Goal: Task Accomplishment & Management: Complete application form

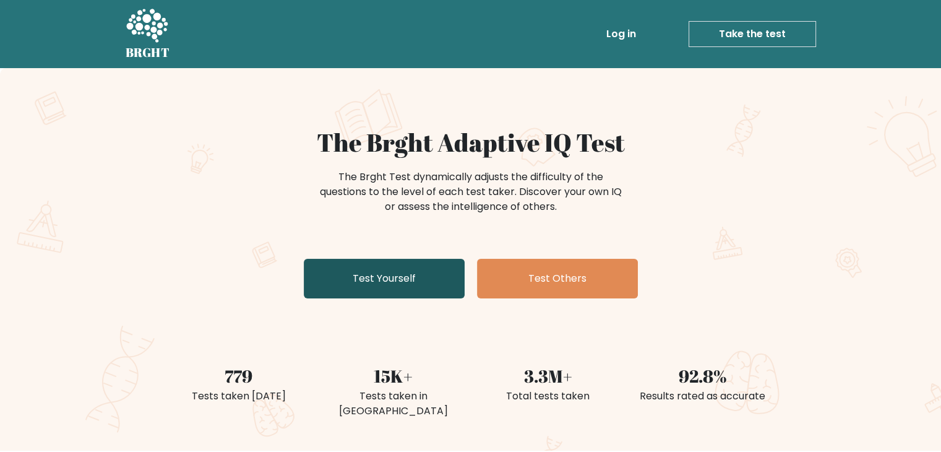
click at [438, 272] on link "Test Yourself" at bounding box center [384, 279] width 161 height 40
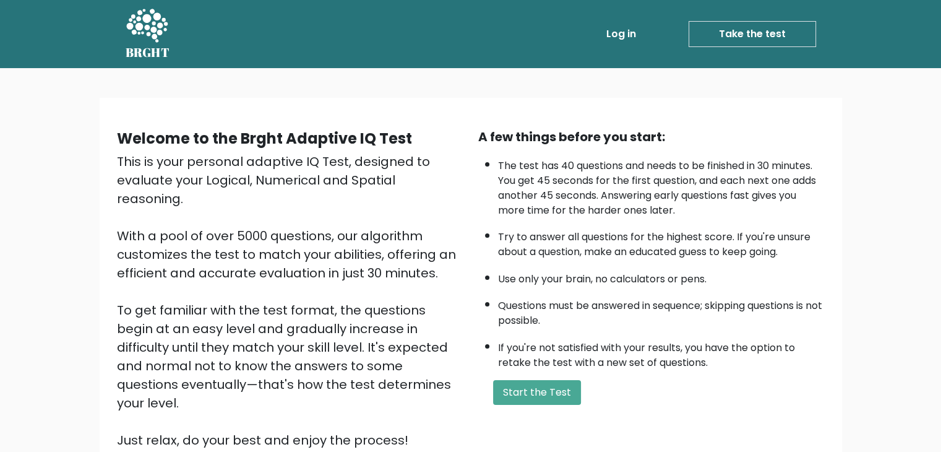
scroll to position [88, 0]
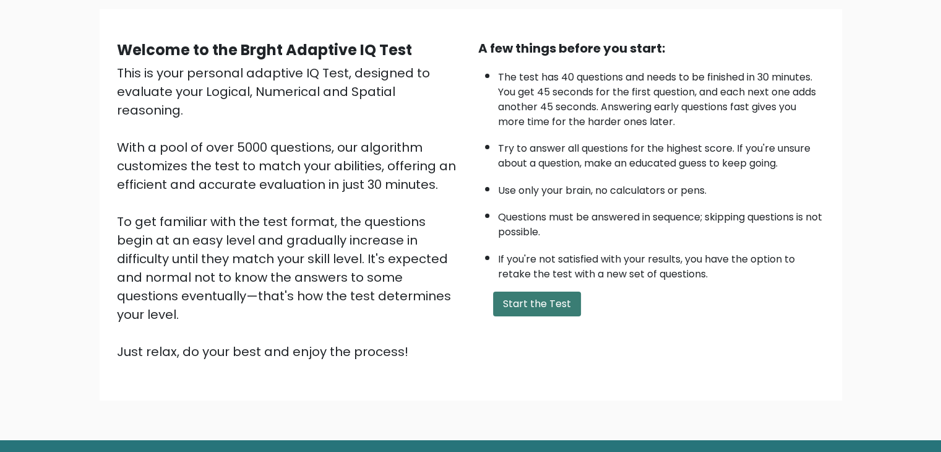
click at [527, 301] on button "Start the Test" at bounding box center [537, 303] width 88 height 25
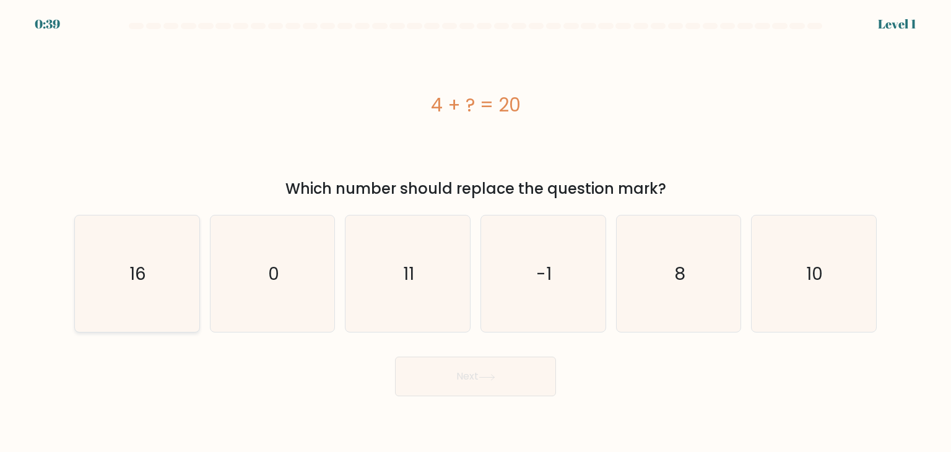
click at [116, 251] on icon "16" at bounding box center [137, 273] width 116 height 116
click at [475, 232] on input "a. 16" at bounding box center [475, 229] width 1 height 6
radio input "true"
click at [489, 382] on button "Next" at bounding box center [475, 376] width 161 height 40
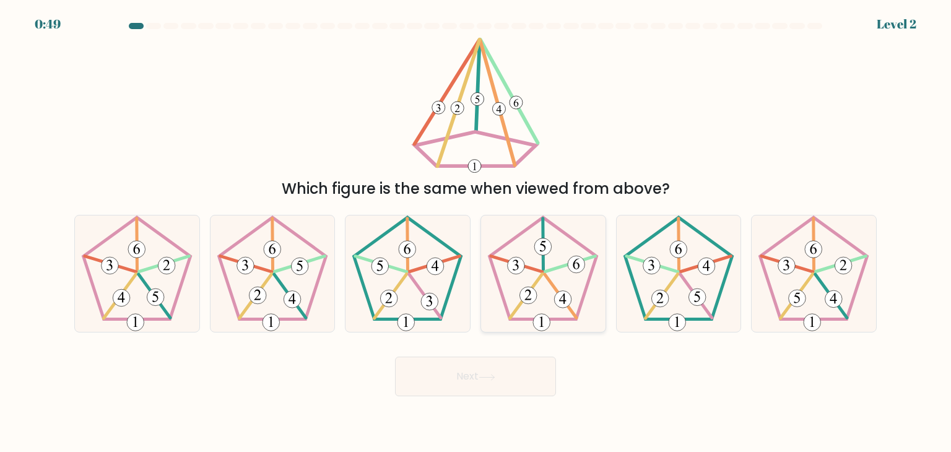
click at [551, 250] on icon at bounding box center [543, 273] width 116 height 116
click at [476, 232] on input "d." at bounding box center [475, 229] width 1 height 6
radio input "true"
click at [468, 372] on button "Next" at bounding box center [475, 376] width 161 height 40
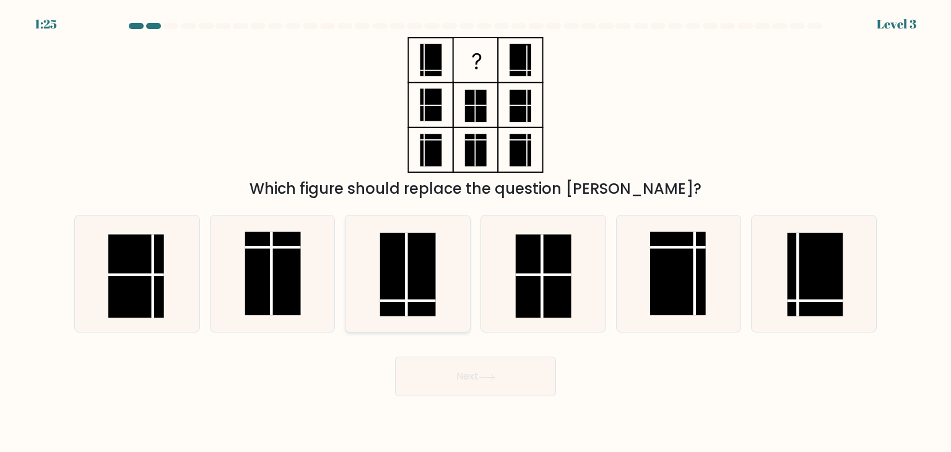
click at [410, 305] on rect at bounding box center [408, 275] width 56 height 84
click at [475, 232] on input "c." at bounding box center [475, 229] width 1 height 6
radio input "true"
click at [463, 379] on button "Next" at bounding box center [475, 376] width 161 height 40
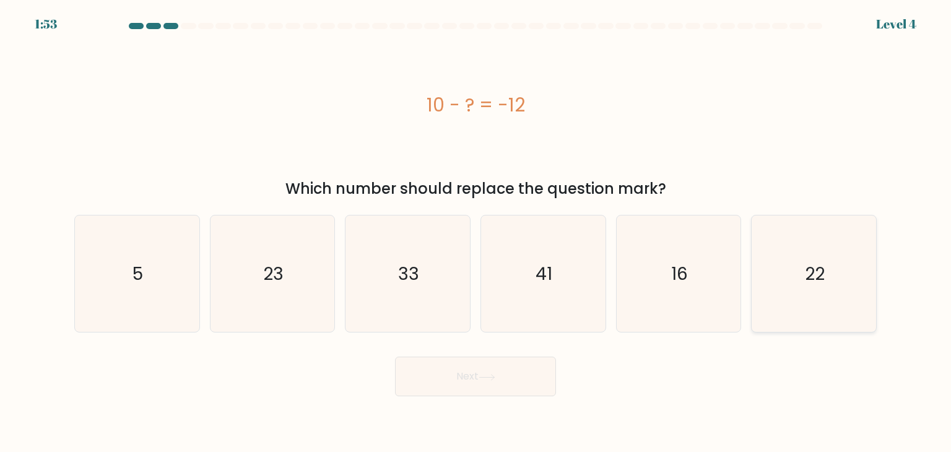
click at [839, 253] on icon "22" at bounding box center [813, 273] width 116 height 116
click at [476, 232] on input "f. 22" at bounding box center [475, 229] width 1 height 6
radio input "true"
click at [520, 379] on button "Next" at bounding box center [475, 376] width 161 height 40
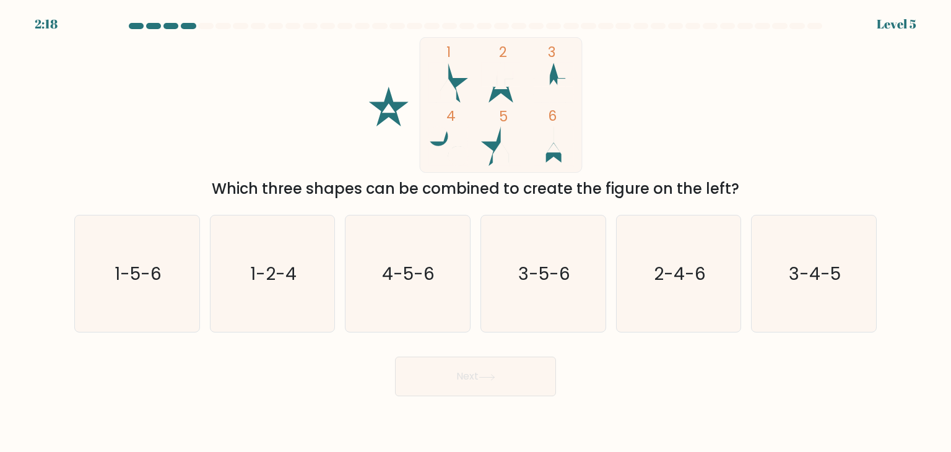
click at [209, 221] on div "b. 1-2-4" at bounding box center [273, 274] width 136 height 118
click at [249, 253] on icon "1-2-4" at bounding box center [272, 273] width 116 height 116
click at [475, 232] on input "b. 1-2-4" at bounding box center [475, 229] width 1 height 6
radio input "true"
click at [480, 365] on button "Next" at bounding box center [475, 376] width 161 height 40
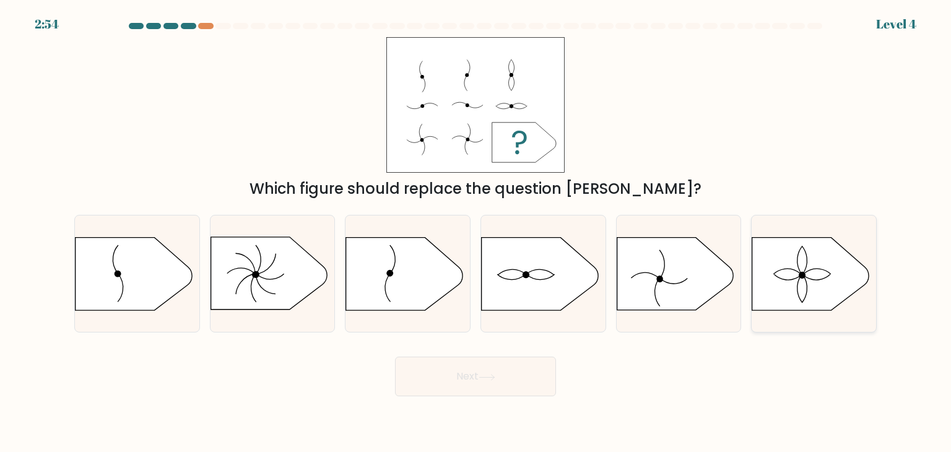
click at [803, 287] on icon at bounding box center [810, 274] width 116 height 72
click at [476, 232] on input "f." at bounding box center [475, 229] width 1 height 6
radio input "true"
click at [485, 384] on button "Next" at bounding box center [475, 376] width 161 height 40
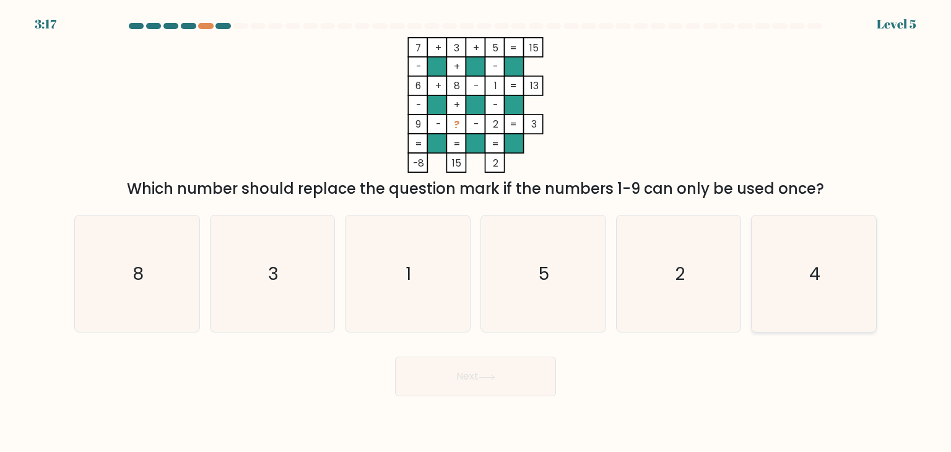
click at [797, 281] on icon "4" at bounding box center [813, 273] width 116 height 116
click at [476, 232] on input "f. 4" at bounding box center [475, 229] width 1 height 6
radio input "true"
click at [480, 374] on button "Next" at bounding box center [475, 376] width 161 height 40
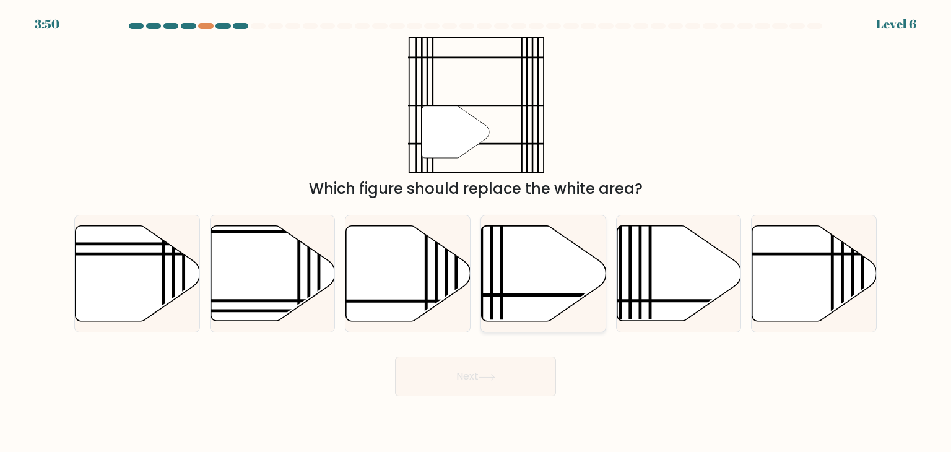
click at [558, 295] on icon at bounding box center [581, 295] width 251 height 0
click at [476, 232] on input "d." at bounding box center [475, 229] width 1 height 6
radio input "true"
click at [519, 368] on button "Next" at bounding box center [475, 376] width 161 height 40
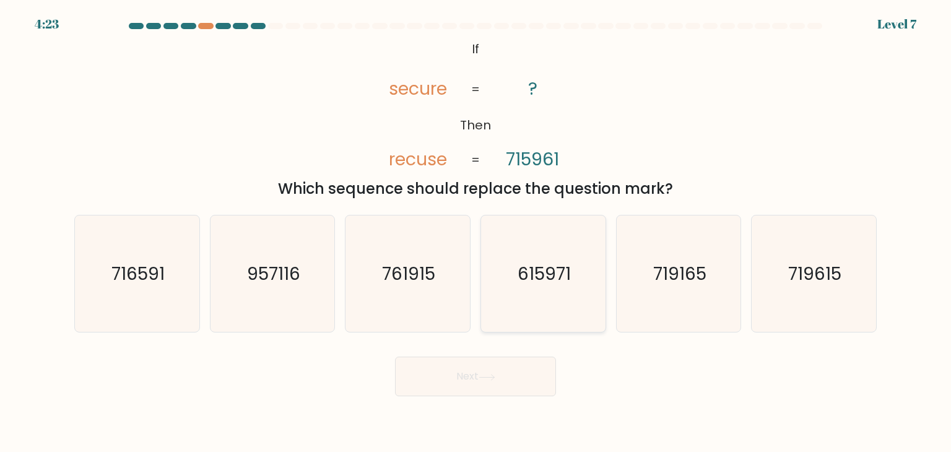
click at [532, 290] on icon "615971" at bounding box center [543, 273] width 116 height 116
click at [476, 232] on input "d. 615971" at bounding box center [475, 229] width 1 height 6
radio input "true"
click at [496, 393] on button "Next" at bounding box center [475, 376] width 161 height 40
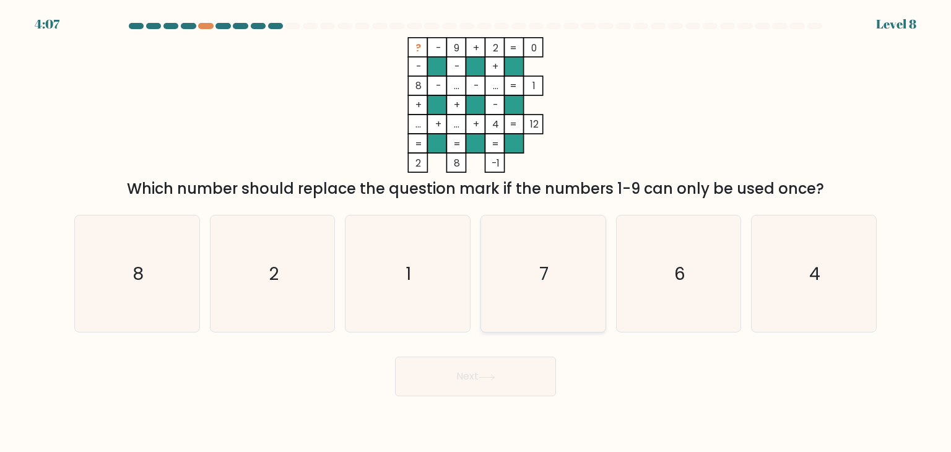
click at [562, 289] on icon "7" at bounding box center [543, 273] width 116 height 116
click at [476, 232] on input "d. 7" at bounding box center [475, 229] width 1 height 6
radio input "true"
click at [490, 386] on button "Next" at bounding box center [475, 376] width 161 height 40
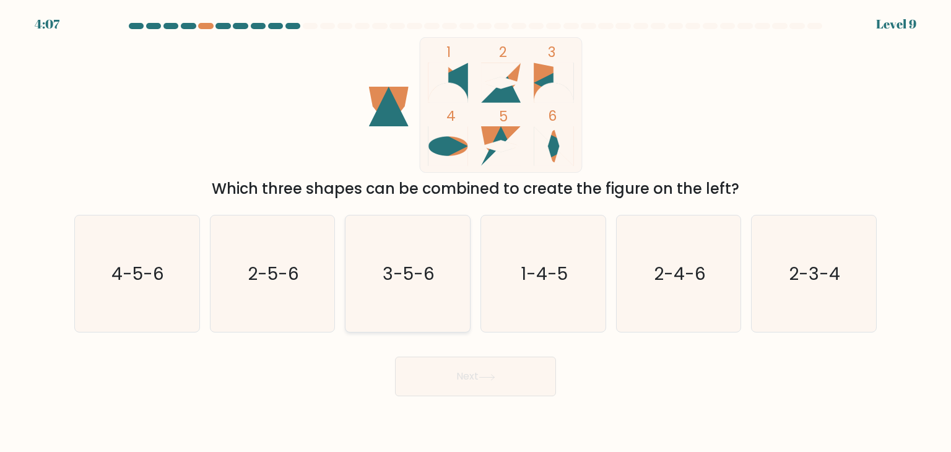
click at [415, 272] on text "3-5-6" at bounding box center [409, 273] width 52 height 25
click at [475, 232] on input "c. 3-5-6" at bounding box center [475, 229] width 1 height 6
radio input "true"
click at [475, 373] on button "Next" at bounding box center [475, 376] width 161 height 40
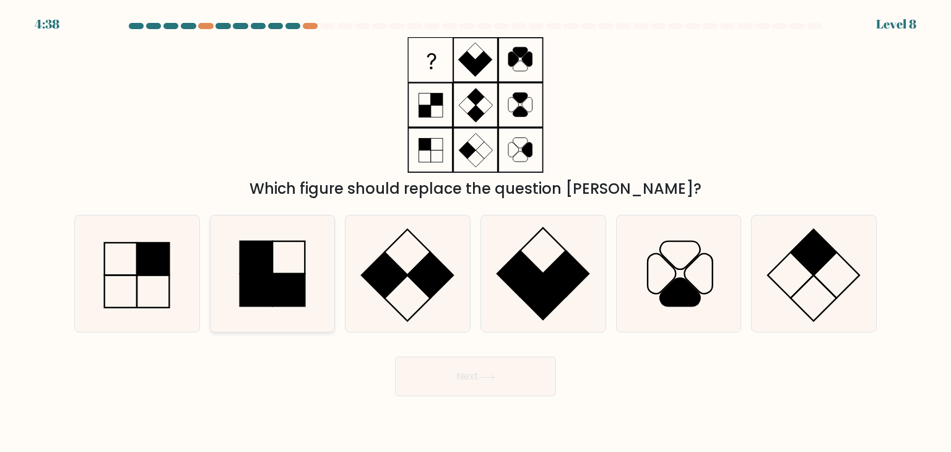
click at [268, 244] on rect at bounding box center [256, 257] width 32 height 32
click at [475, 232] on input "b." at bounding box center [475, 229] width 1 height 6
radio input "true"
click at [480, 384] on button "Next" at bounding box center [475, 376] width 161 height 40
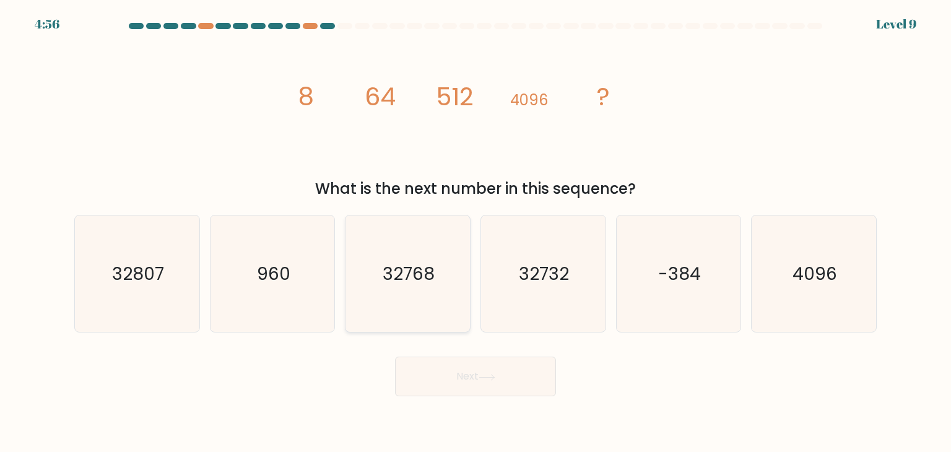
click at [453, 257] on icon "32768" at bounding box center [407, 273] width 116 height 116
click at [475, 232] on input "c. 32768" at bounding box center [475, 229] width 1 height 6
radio input "true"
click at [480, 381] on button "Next" at bounding box center [475, 376] width 161 height 40
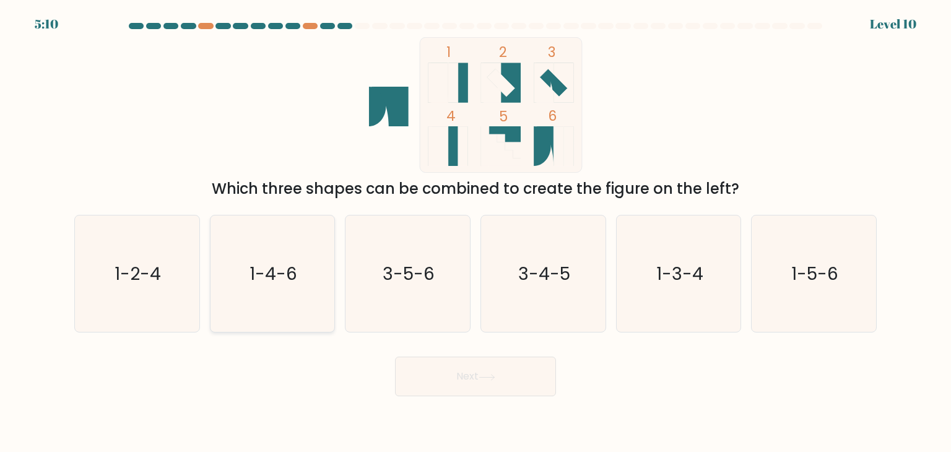
click at [270, 269] on text "1-4-6" at bounding box center [273, 273] width 48 height 25
click at [475, 232] on input "b. 1-4-6" at bounding box center [475, 229] width 1 height 6
radio input "true"
click at [520, 377] on button "Next" at bounding box center [475, 376] width 161 height 40
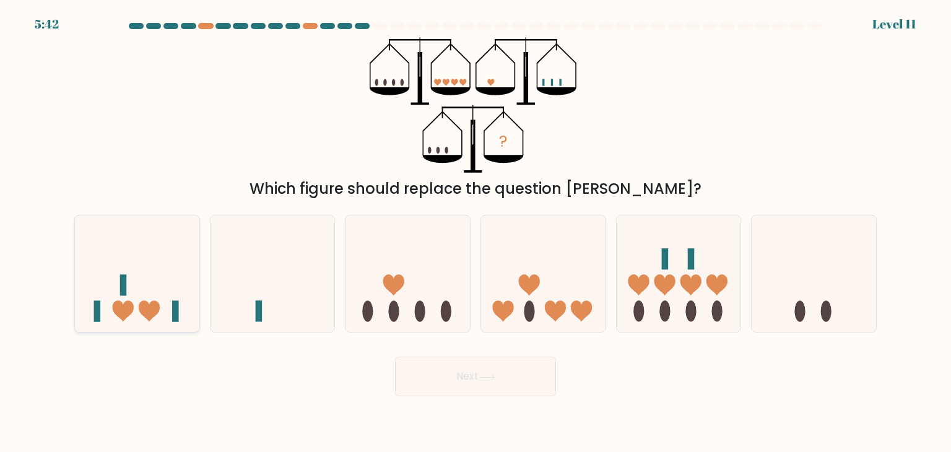
click at [149, 259] on icon at bounding box center [137, 273] width 124 height 103
click at [475, 232] on input "a." at bounding box center [475, 229] width 1 height 6
radio input "true"
click at [525, 377] on button "Next" at bounding box center [475, 376] width 161 height 40
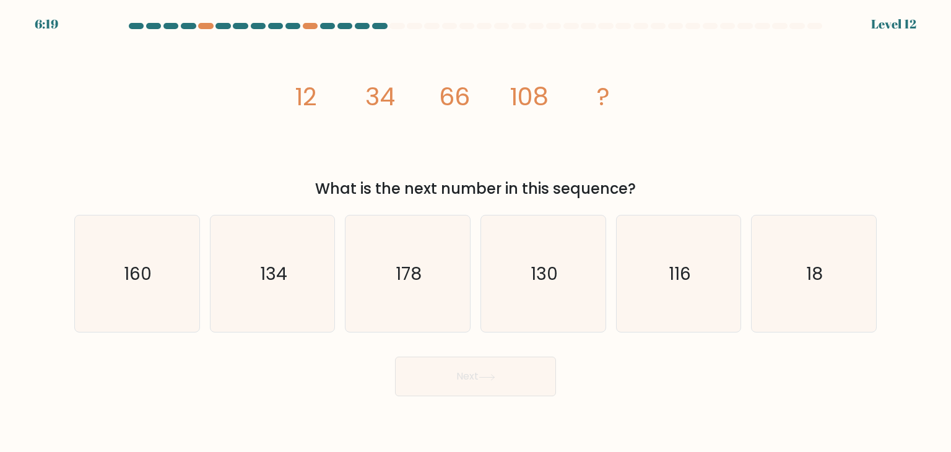
click at [488, 156] on icon "image/svg+xml 12 34 66 108 ?" at bounding box center [475, 105] width 371 height 136
click at [142, 228] on icon "160" at bounding box center [137, 273] width 116 height 116
click at [475, 228] on input "a. 160" at bounding box center [475, 229] width 1 height 6
radio input "true"
click at [482, 379] on icon at bounding box center [486, 377] width 17 height 7
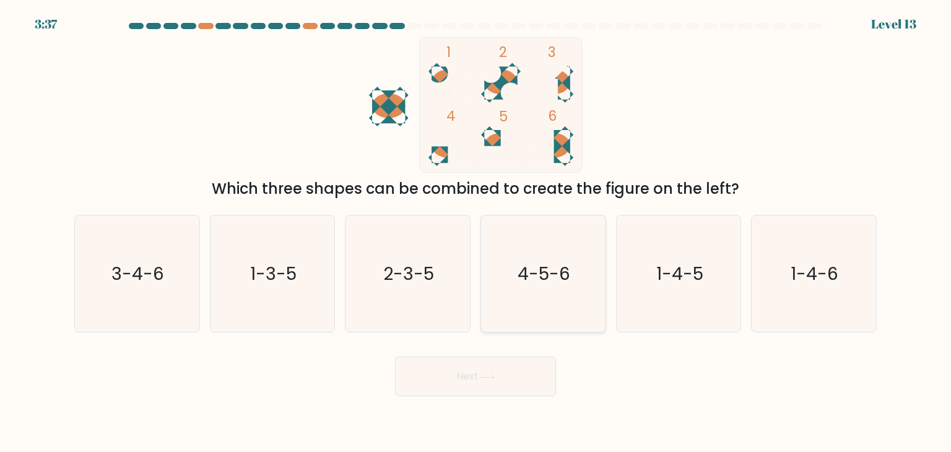
click at [530, 267] on text "4-5-6" at bounding box center [544, 273] width 53 height 25
click at [476, 232] on input "d. 4-5-6" at bounding box center [475, 229] width 1 height 6
radio input "true"
click at [482, 374] on icon at bounding box center [486, 377] width 17 height 7
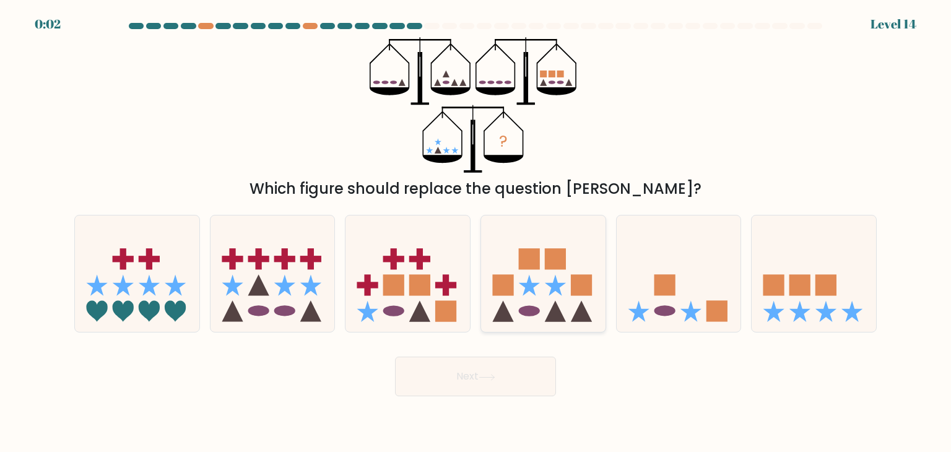
click at [520, 273] on icon at bounding box center [543, 273] width 124 height 103
click at [476, 232] on input "d." at bounding box center [475, 229] width 1 height 6
radio input "true"
click at [498, 361] on button "Next" at bounding box center [475, 376] width 161 height 40
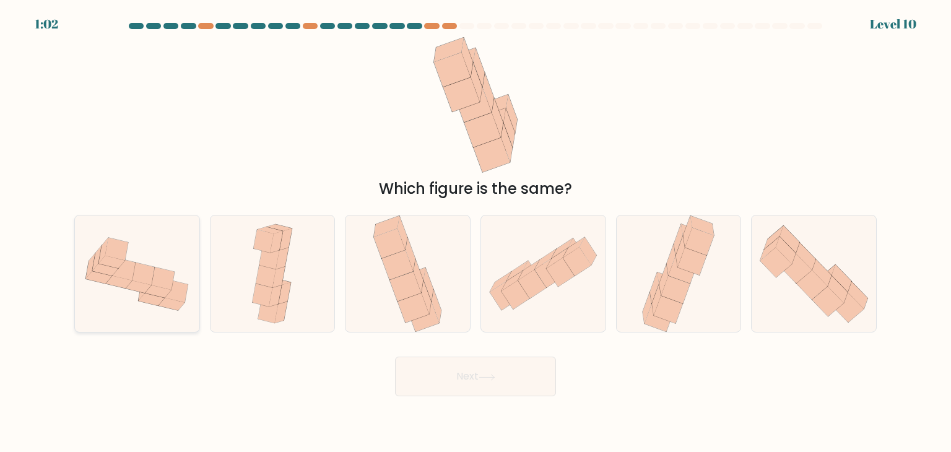
click at [152, 283] on icon at bounding box center [163, 278] width 23 height 23
click at [475, 232] on input "a." at bounding box center [475, 229] width 1 height 6
radio input "true"
click at [418, 377] on button "Next" at bounding box center [475, 376] width 161 height 40
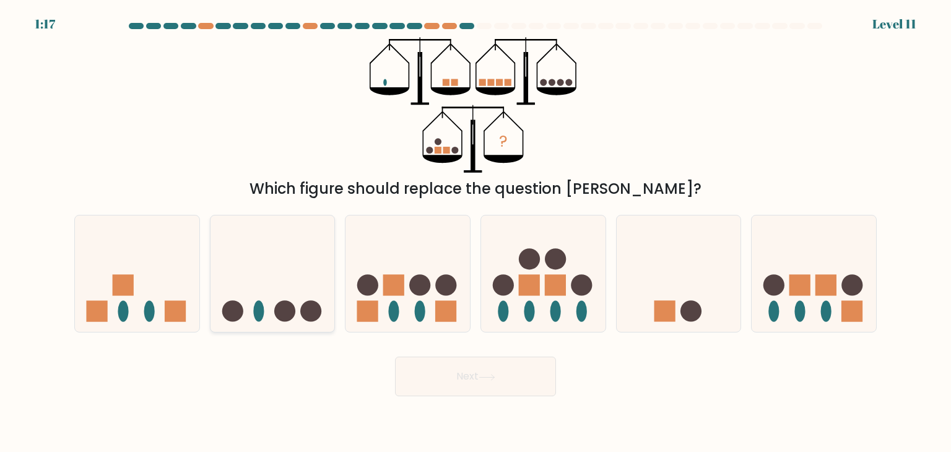
click at [303, 259] on icon at bounding box center [272, 273] width 124 height 103
click at [475, 232] on input "b." at bounding box center [475, 229] width 1 height 6
radio input "true"
click at [495, 385] on button "Next" at bounding box center [475, 376] width 161 height 40
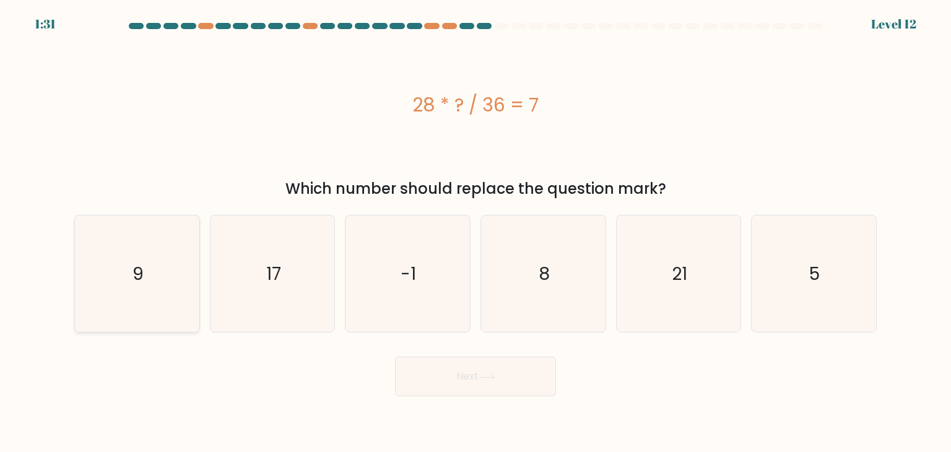
click at [137, 253] on icon "9" at bounding box center [137, 273] width 116 height 116
click at [475, 232] on input "a. 9" at bounding box center [475, 229] width 1 height 6
radio input "true"
click at [520, 395] on button "Next" at bounding box center [475, 376] width 161 height 40
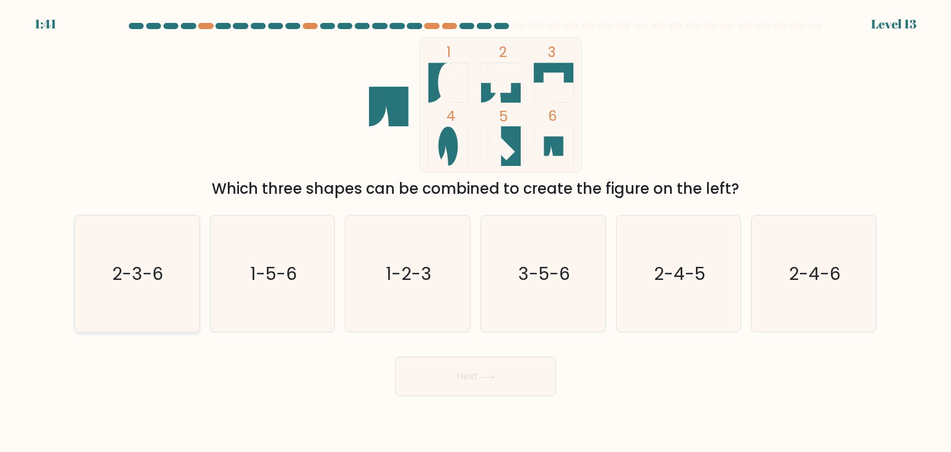
click at [150, 282] on text "2-3-6" at bounding box center [138, 273] width 51 height 25
click at [475, 232] on input "a. 2-3-6" at bounding box center [475, 229] width 1 height 6
radio input "true"
click at [443, 384] on button "Next" at bounding box center [475, 376] width 161 height 40
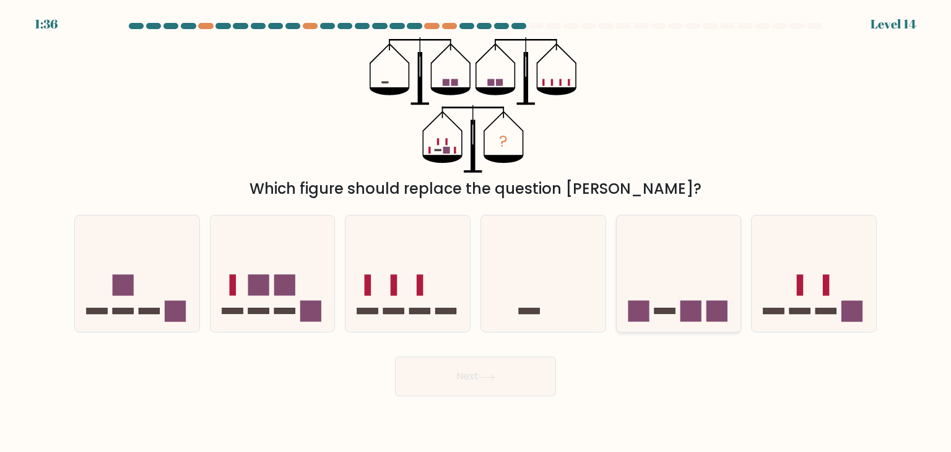
click at [676, 277] on icon at bounding box center [678, 273] width 124 height 103
click at [476, 232] on input "e." at bounding box center [475, 229] width 1 height 6
radio input "true"
click at [475, 379] on button "Next" at bounding box center [475, 376] width 161 height 40
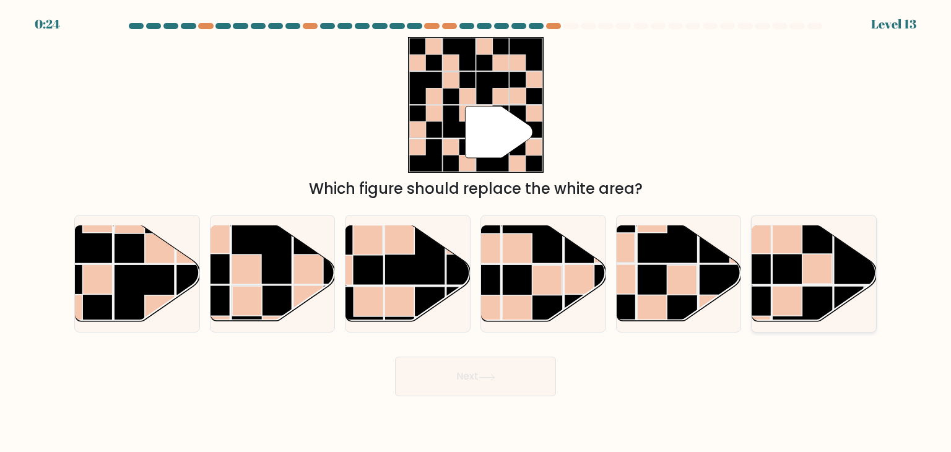
click at [817, 254] on rect at bounding box center [817, 269] width 30 height 30
click at [476, 232] on input "f." at bounding box center [475, 229] width 1 height 6
radio input "true"
click at [475, 376] on button "Next" at bounding box center [475, 376] width 161 height 40
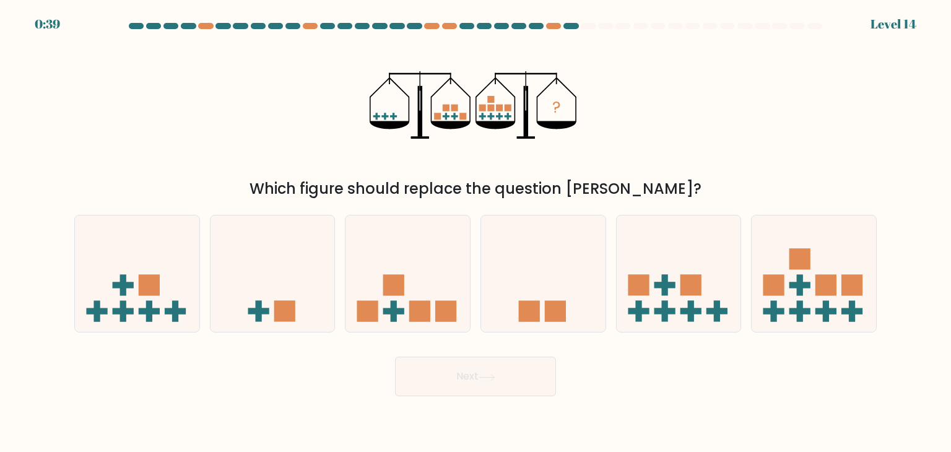
click at [612, 121] on div "? Which figure should replace the question mark?" at bounding box center [475, 118] width 817 height 163
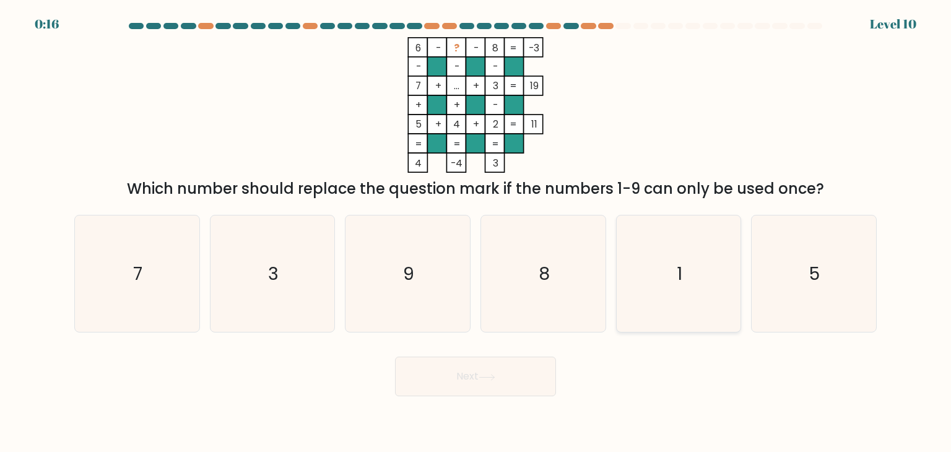
click at [668, 258] on icon "1" at bounding box center [678, 273] width 116 height 116
click at [476, 232] on input "e. 1" at bounding box center [475, 229] width 1 height 6
radio input "true"
click at [496, 394] on button "Next" at bounding box center [475, 376] width 161 height 40
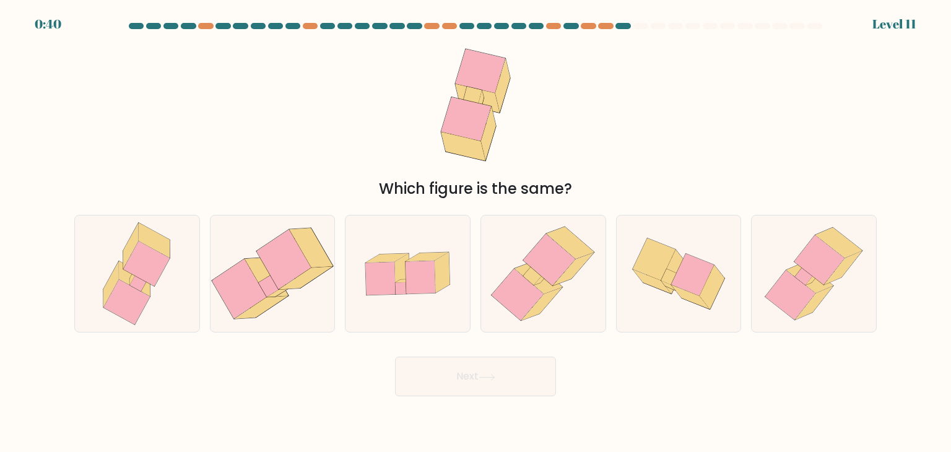
click at [496, 394] on button "Next" at bounding box center [475, 376] width 161 height 40
click at [591, 259] on icon at bounding box center [543, 273] width 114 height 116
click at [476, 232] on input "d." at bounding box center [475, 229] width 1 height 6
radio input "true"
click at [464, 376] on button "Next" at bounding box center [475, 376] width 161 height 40
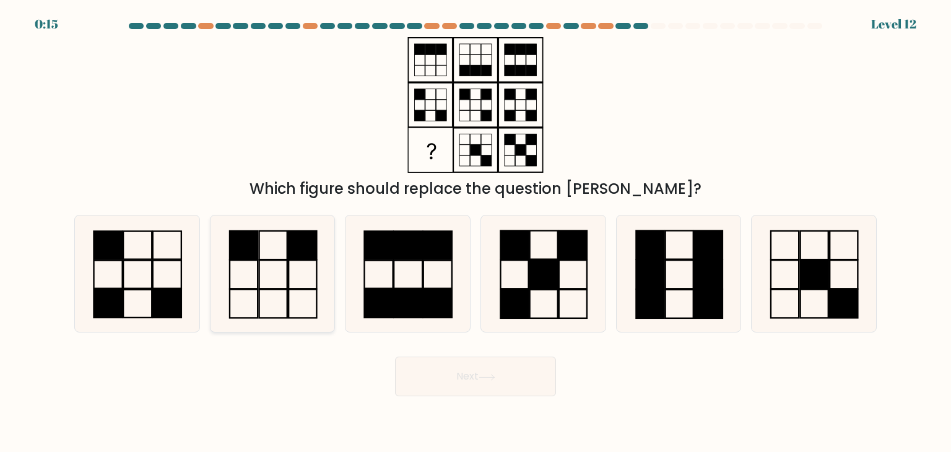
click at [310, 308] on icon at bounding box center [272, 273] width 116 height 116
click at [475, 232] on input "b." at bounding box center [475, 229] width 1 height 6
radio input "true"
click at [515, 388] on button "Next" at bounding box center [475, 376] width 161 height 40
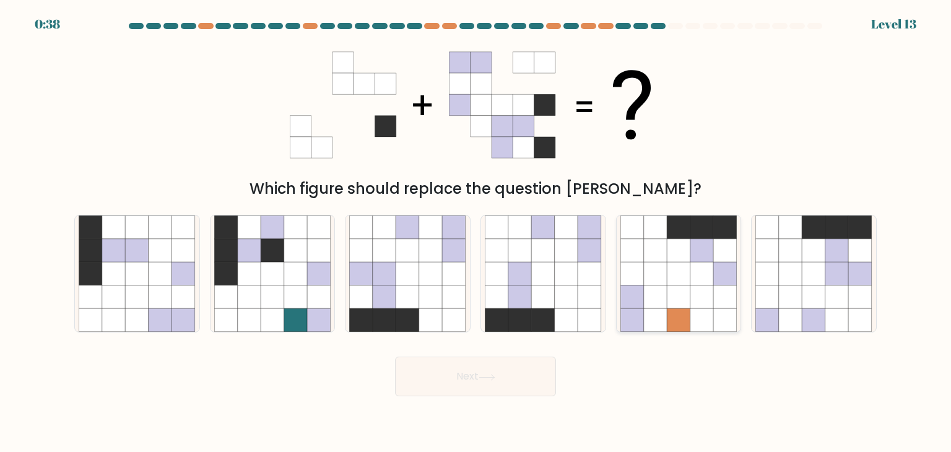
click at [620, 253] on icon at bounding box center [632, 251] width 24 height 24
click at [476, 232] on input "e." at bounding box center [475, 229] width 1 height 6
radio input "true"
click at [410, 288] on icon at bounding box center [408, 297] width 24 height 24
click at [475, 232] on input "c." at bounding box center [475, 229] width 1 height 6
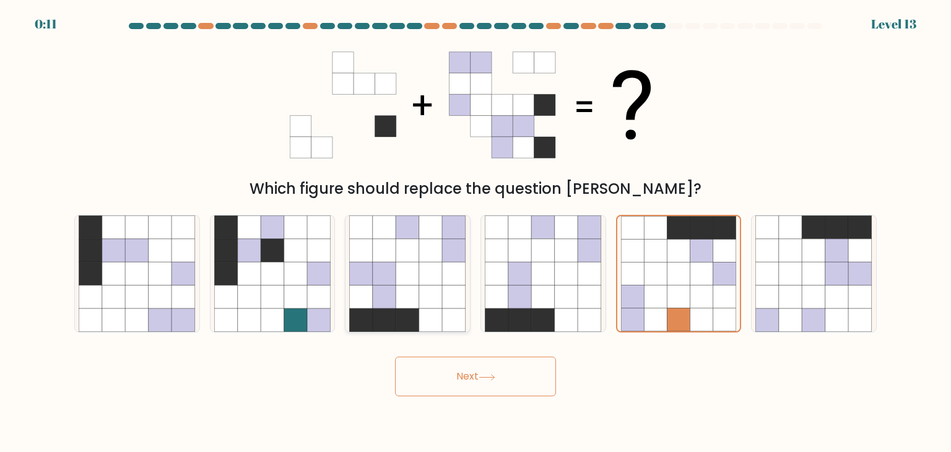
radio input "true"
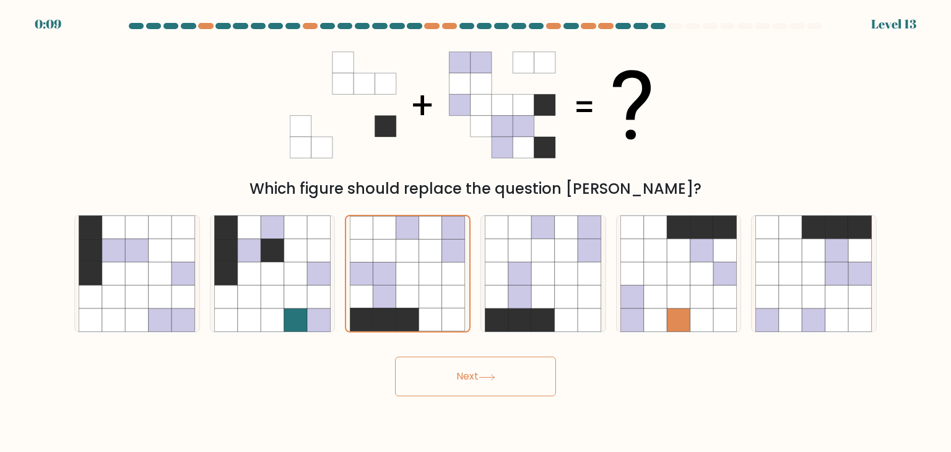
click at [483, 378] on icon at bounding box center [486, 377] width 17 height 7
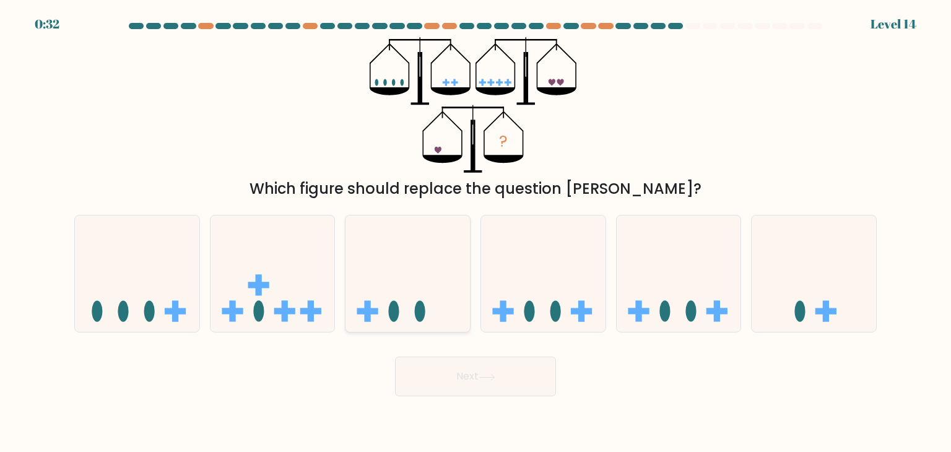
click at [458, 287] on icon at bounding box center [407, 273] width 124 height 103
click at [475, 232] on input "c." at bounding box center [475, 229] width 1 height 6
radio input "true"
click at [493, 379] on icon at bounding box center [486, 377] width 17 height 7
